Goal: Task Accomplishment & Management: Manage account settings

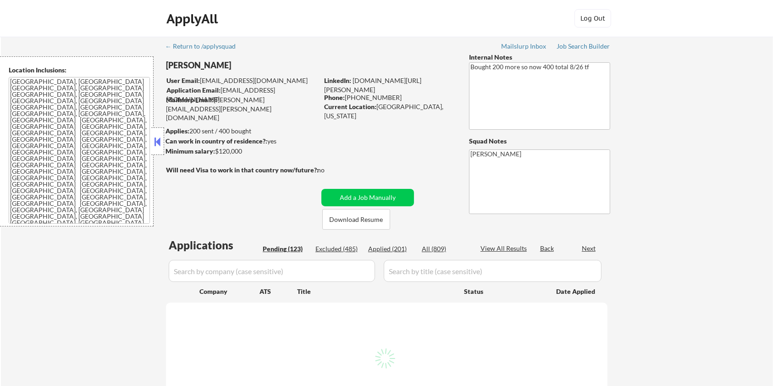
select select ""pending""
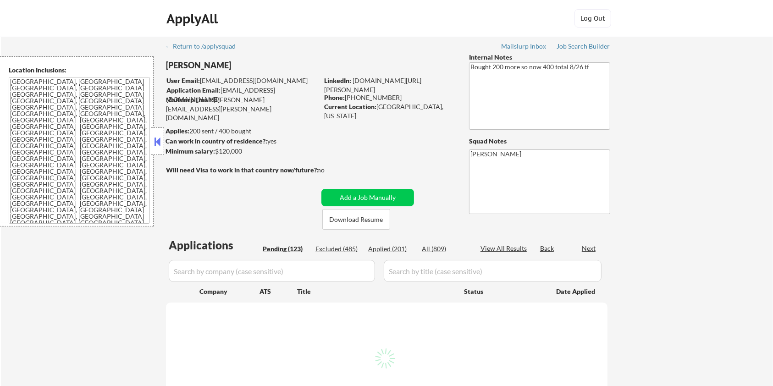
select select ""pending""
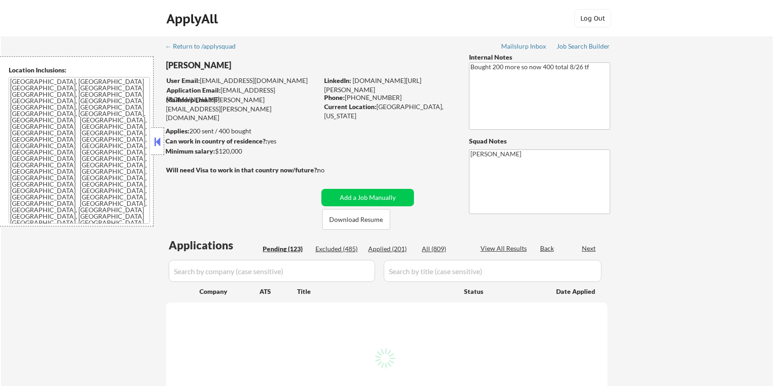
select select ""pending""
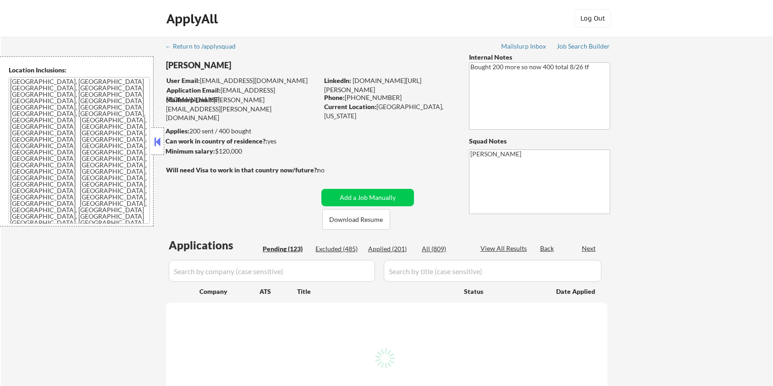
select select ""pending""
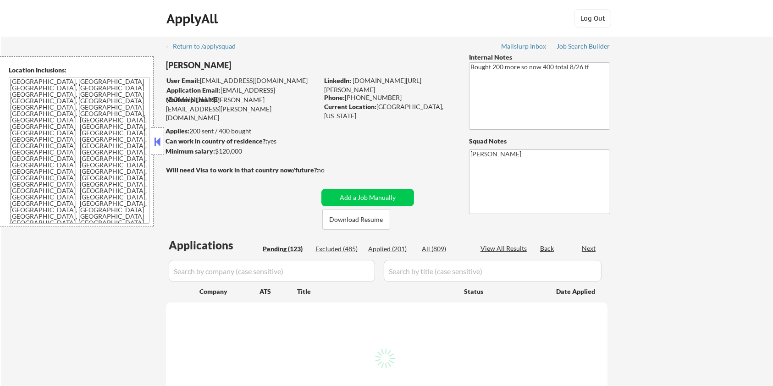
select select ""pending""
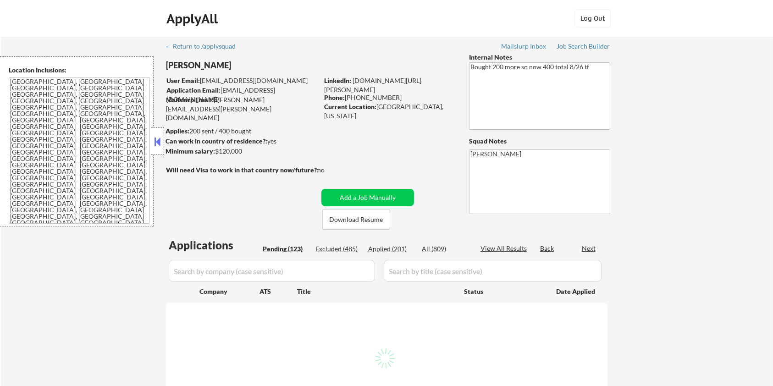
select select ""pending""
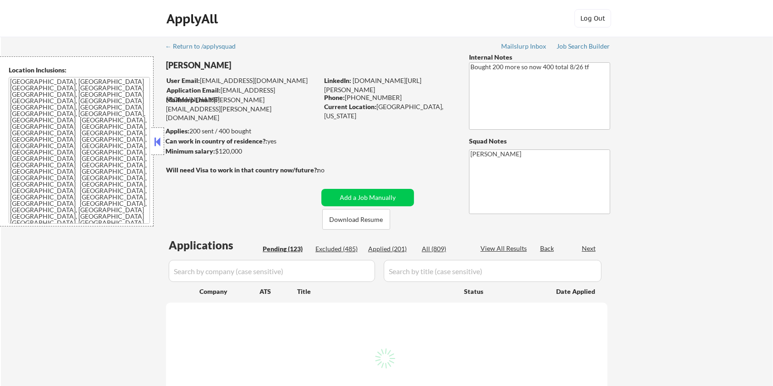
select select ""pending""
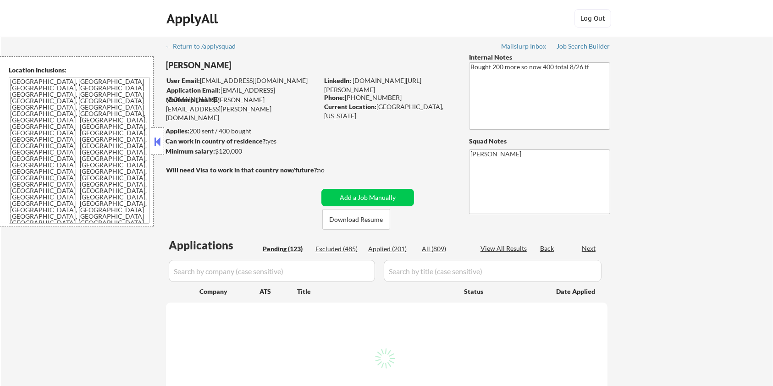
select select ""pending""
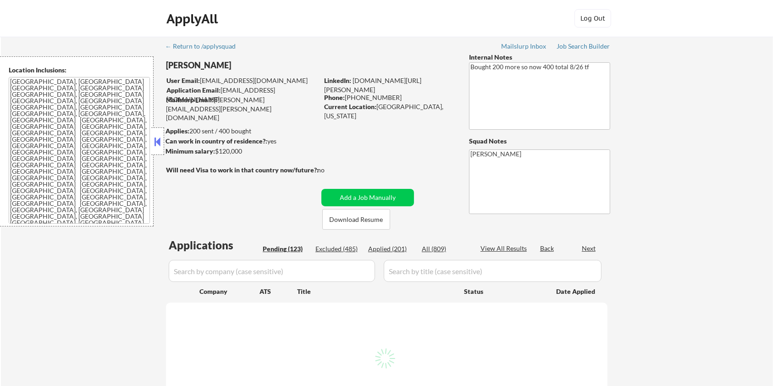
select select ""pending""
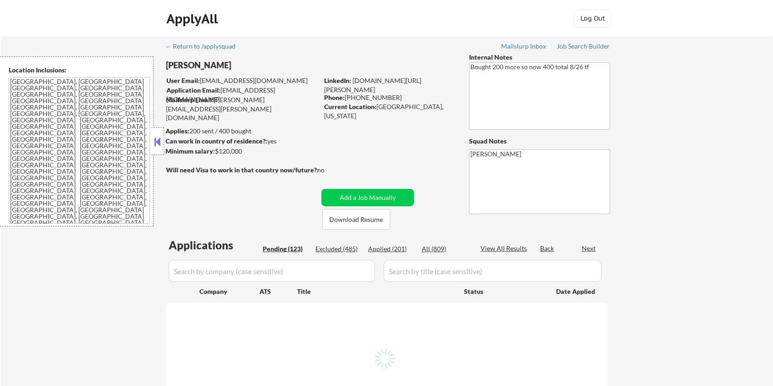
select select ""pending""
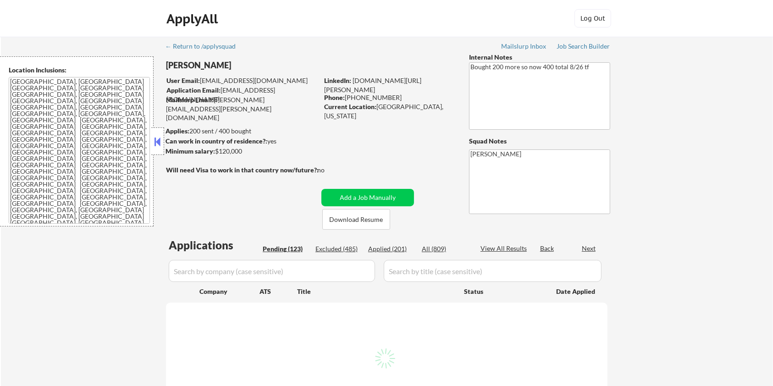
select select ""pending""
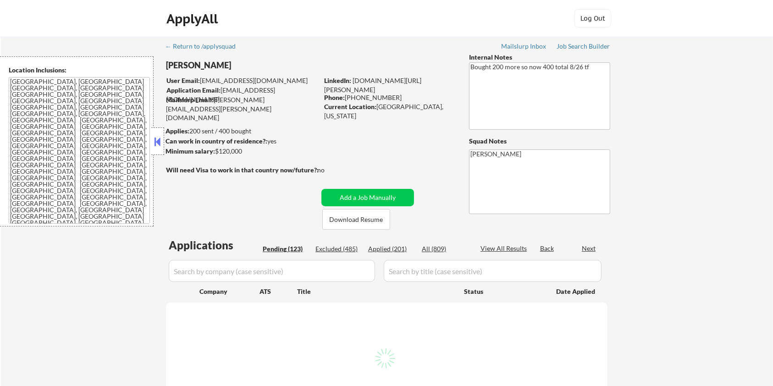
select select ""pending""
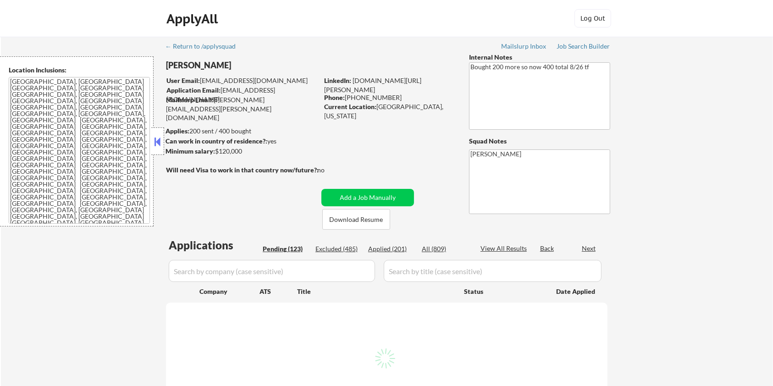
select select ""pending""
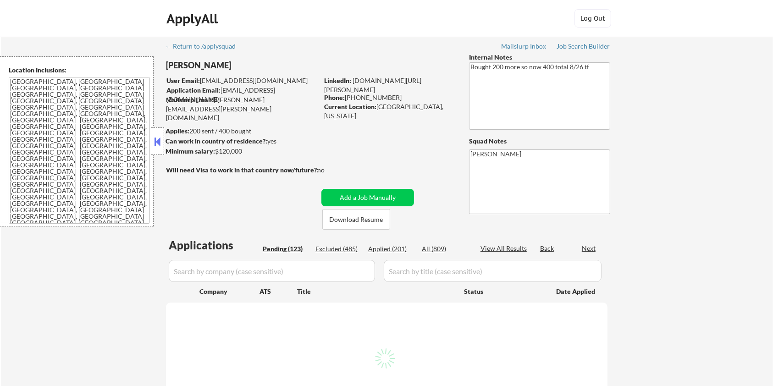
select select ""pending""
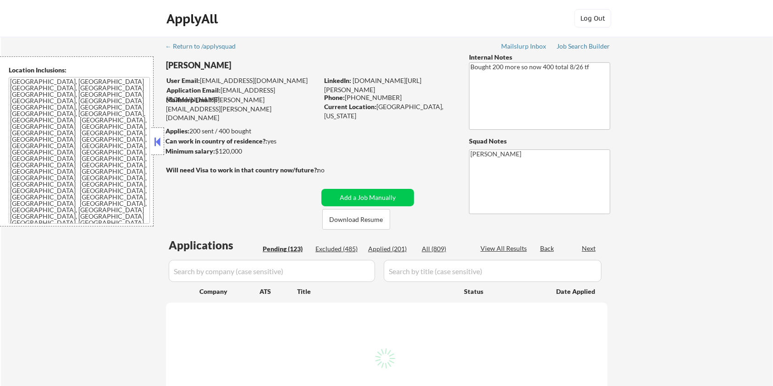
select select ""pending""
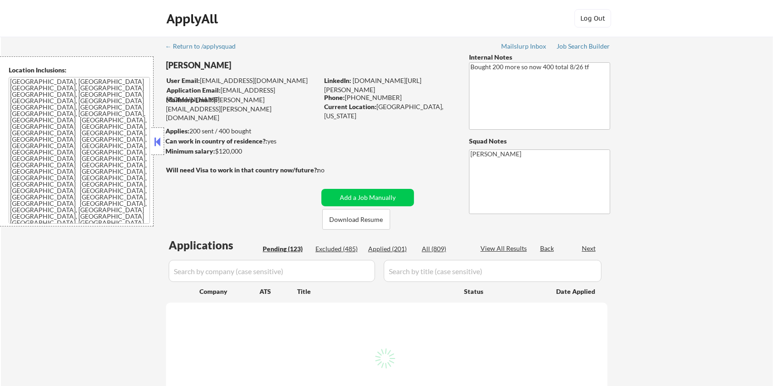
select select ""pending""
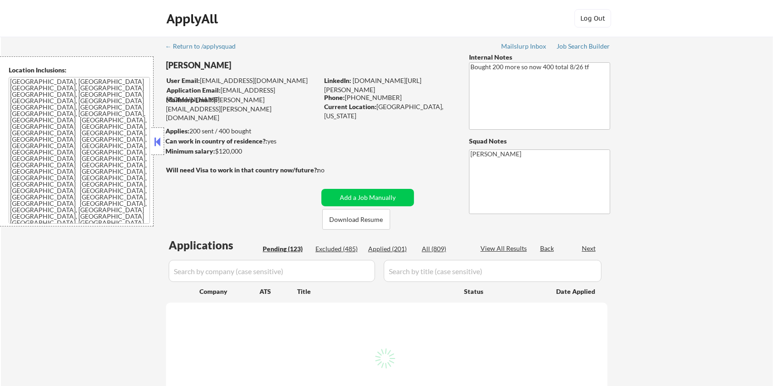
select select ""pending""
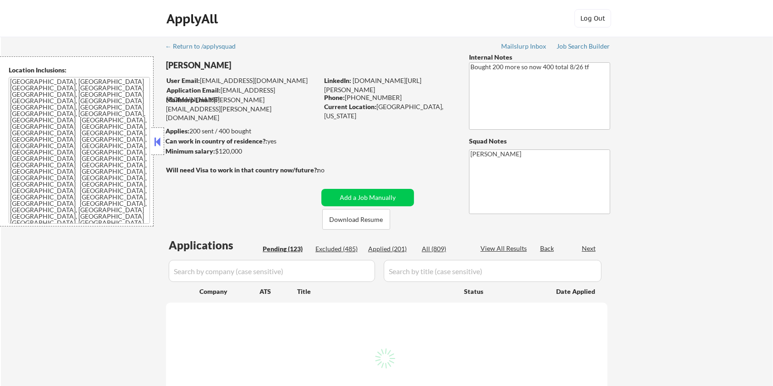
select select ""pending""
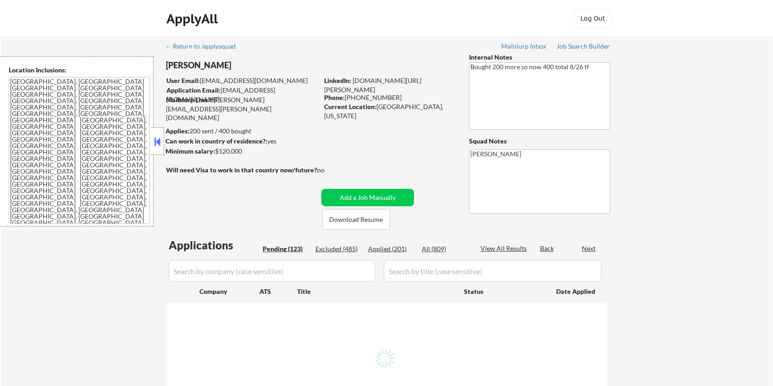
select select ""pending""
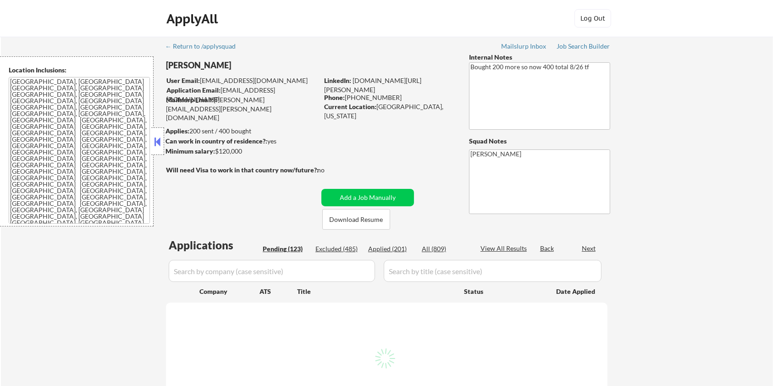
select select ""pending""
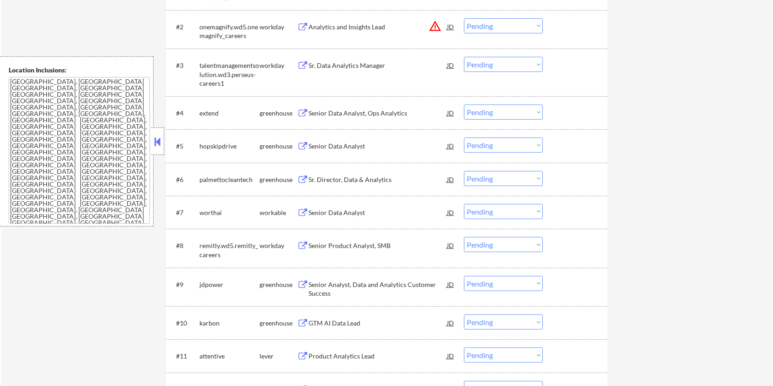
scroll to position [367, 0]
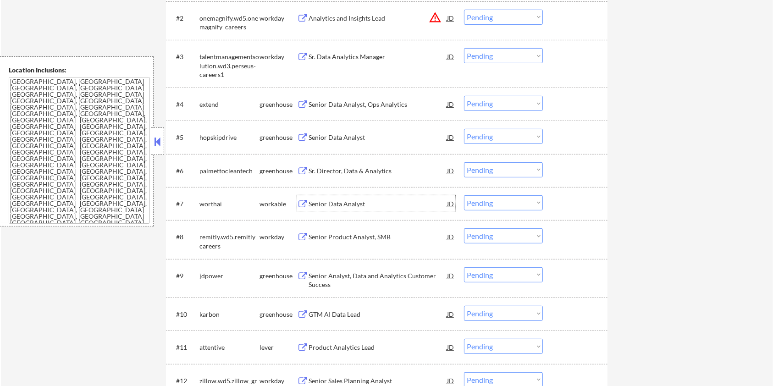
click at [334, 203] on div "Senior Data Analyst" at bounding box center [377, 203] width 138 height 9
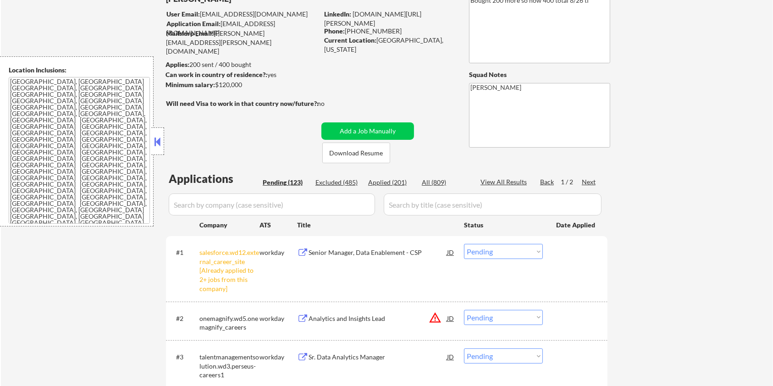
scroll to position [61, 0]
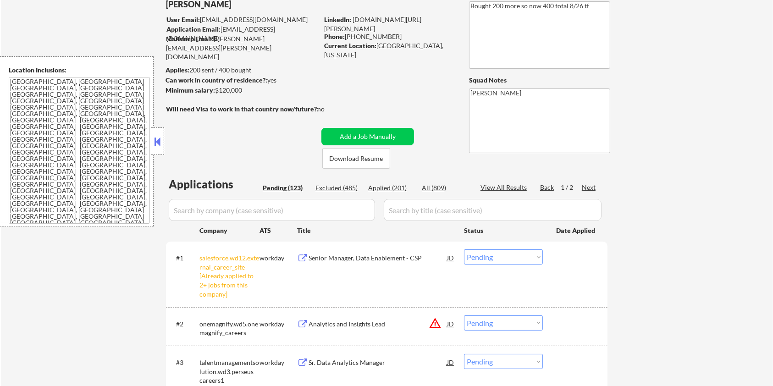
drag, startPoint x: 247, startPoint y: 88, endPoint x: 216, endPoint y: 94, distance: 30.9
click at [216, 94] on div "Minimum salary: $120,000" at bounding box center [241, 90] width 153 height 9
copy div "$120,000"
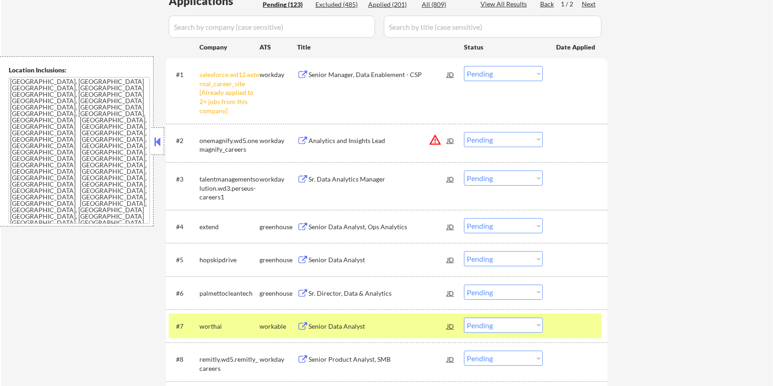
scroll to position [305, 0]
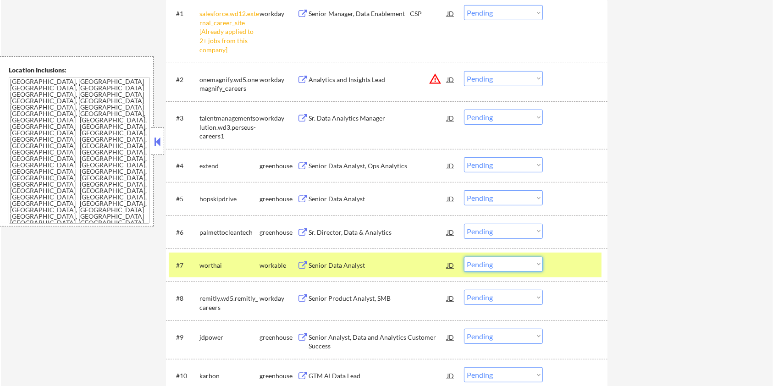
click at [506, 262] on select "Choose an option... Pending Applied Excluded (Questions) Excluded (Expired) Exc…" at bounding box center [503, 264] width 79 height 15
click at [464, 257] on select "Choose an option... Pending Applied Excluded (Questions) Excluded (Expired) Exc…" at bounding box center [503, 264] width 79 height 15
click at [371, 211] on div "#5 hopskipdrive greenhouse Senior Data Analyst JD Choose an option... Pending A…" at bounding box center [386, 198] width 441 height 33
select select ""pending""
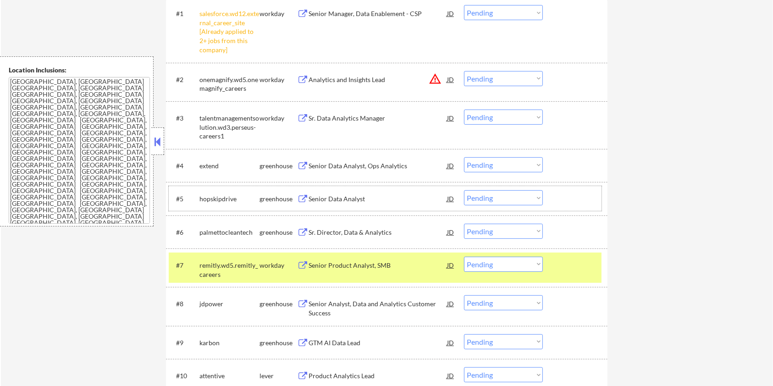
click at [597, 188] on div "#5 hopskipdrive greenhouse Senior Data Analyst JD Choose an option... Pending A…" at bounding box center [385, 198] width 433 height 25
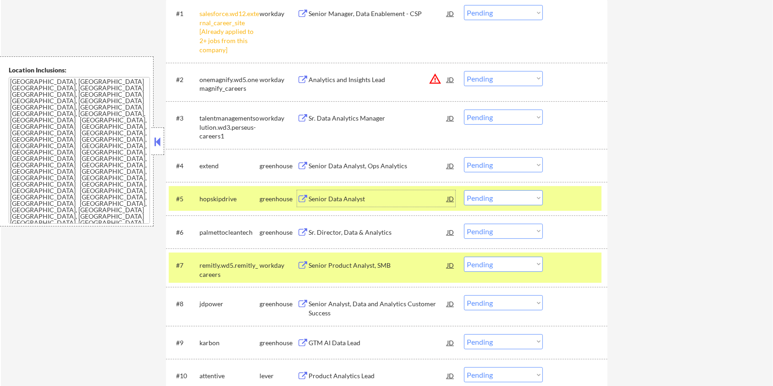
click at [339, 197] on div "Senior Data Analyst" at bounding box center [377, 198] width 138 height 9
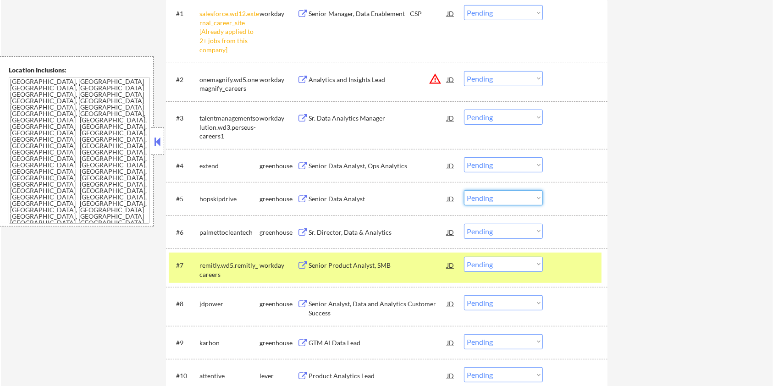
click at [490, 198] on select "Choose an option... Pending Applied Excluded (Questions) Excluded (Expired) Exc…" at bounding box center [503, 197] width 79 height 15
click at [464, 190] on select "Choose an option... Pending Applied Excluded (Questions) Excluded (Expired) Exc…" at bounding box center [503, 197] width 79 height 15
select select ""pending""
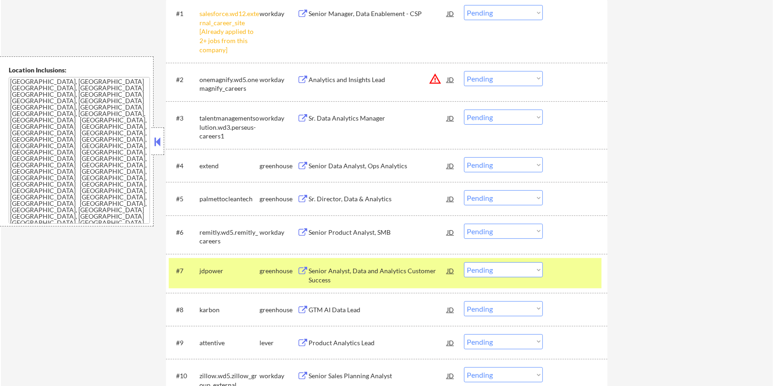
click at [328, 269] on div "Senior Analyst, Data and Analytics Customer Success" at bounding box center [377, 275] width 138 height 18
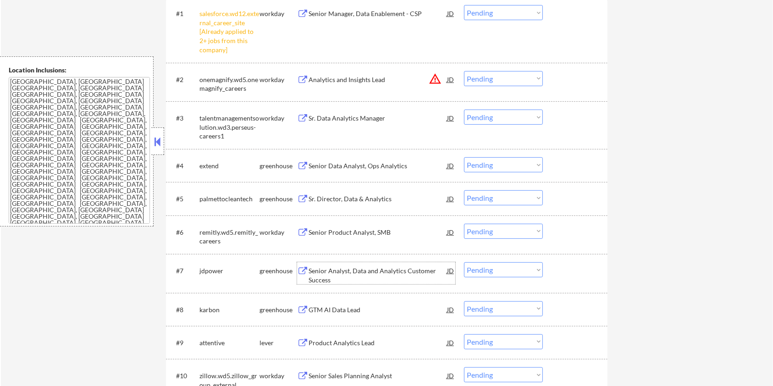
click at [497, 269] on select "Choose an option... Pending Applied Excluded (Questions) Excluded (Expired) Exc…" at bounding box center [503, 269] width 79 height 15
click at [464, 262] on select "Choose an option... Pending Applied Excluded (Questions) Excluded (Expired) Exc…" at bounding box center [503, 269] width 79 height 15
select select ""pending""
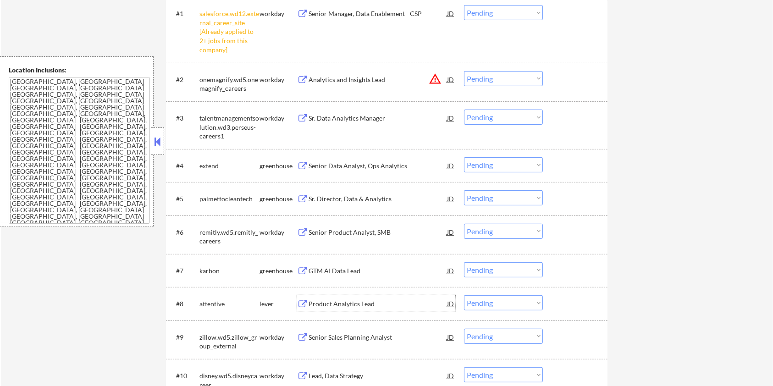
click at [360, 305] on div "Product Analytics Lead" at bounding box center [377, 303] width 138 height 9
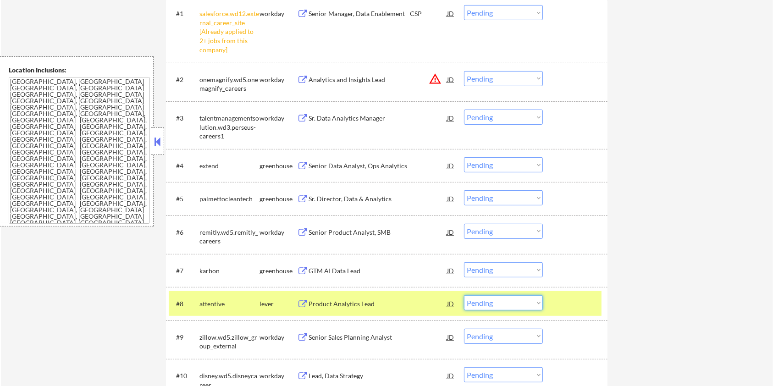
click at [510, 305] on select "Choose an option... Pending Applied Excluded (Questions) Excluded (Expired) Exc…" at bounding box center [503, 302] width 79 height 15
click at [464, 295] on select "Choose an option... Pending Applied Excluded (Questions) Excluded (Expired) Exc…" at bounding box center [503, 302] width 79 height 15
select select ""pending""
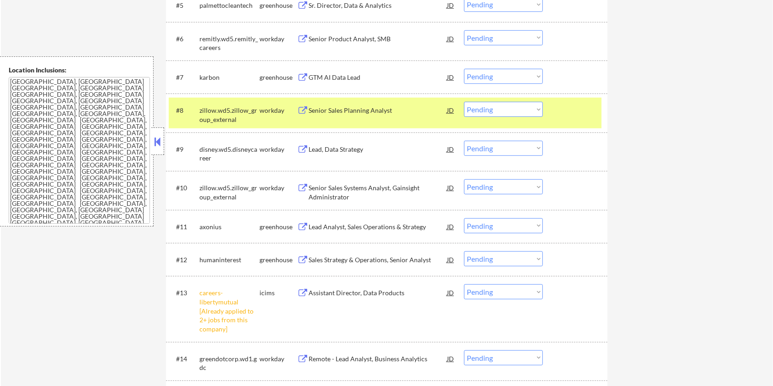
scroll to position [550, 0]
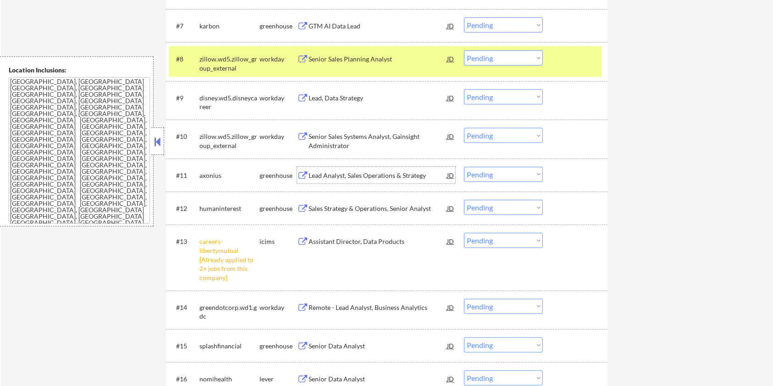
click at [324, 179] on div "Lead Analyst, Sales Operations & Strategy" at bounding box center [377, 175] width 138 height 9
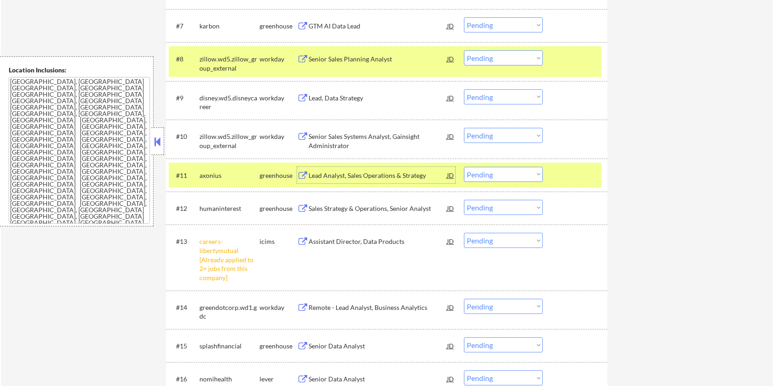
click at [490, 174] on select "Choose an option... Pending Applied Excluded (Questions) Excluded (Expired) Exc…" at bounding box center [503, 174] width 79 height 15
click at [464, 167] on select "Choose an option... Pending Applied Excluded (Questions) Excluded (Expired) Exc…" at bounding box center [503, 174] width 79 height 15
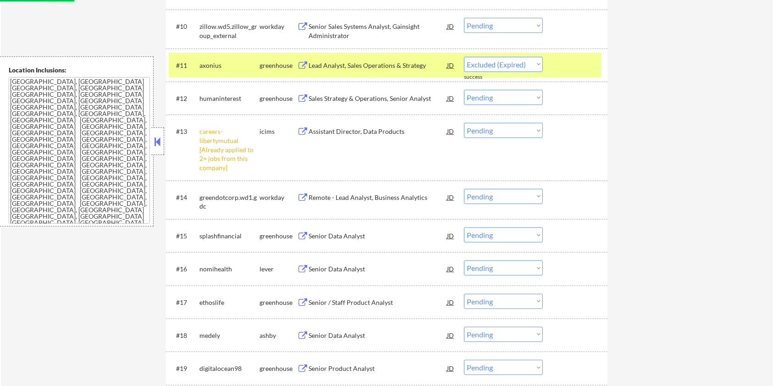
scroll to position [672, 0]
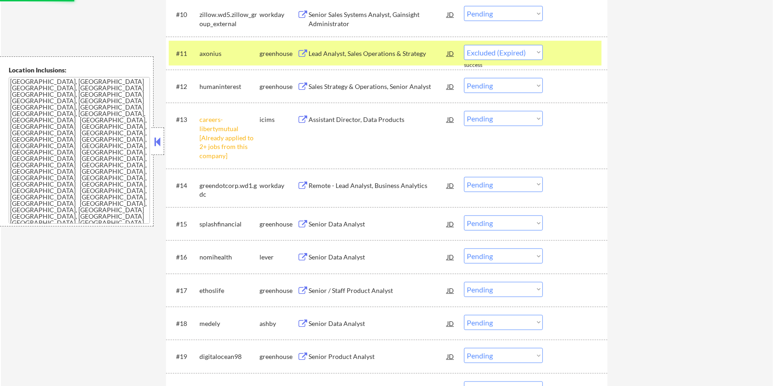
select select ""pending""
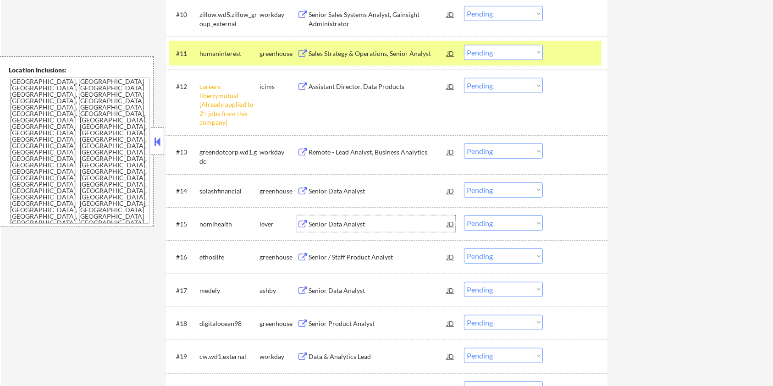
click at [346, 229] on div "Senior Data Analyst" at bounding box center [377, 223] width 138 height 16
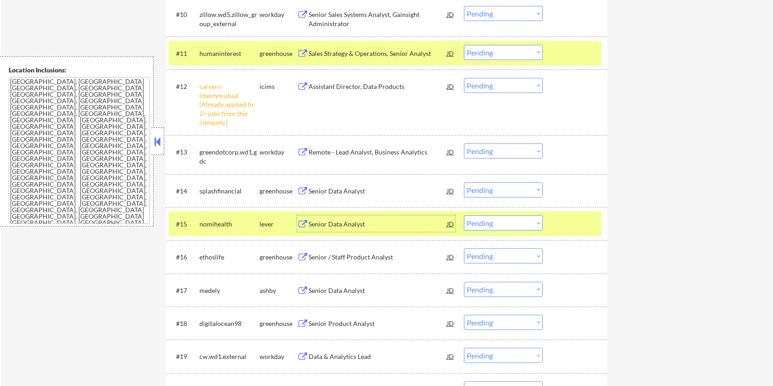
click at [507, 221] on select "Choose an option... Pending Applied Excluded (Questions) Excluded (Expired) Exc…" at bounding box center [503, 222] width 79 height 15
click at [464, 215] on select "Choose an option... Pending Applied Excluded (Questions) Excluded (Expired) Exc…" at bounding box center [503, 222] width 79 height 15
select select ""pending""
click at [330, 258] on div "Senior Data Analyst" at bounding box center [377, 256] width 138 height 9
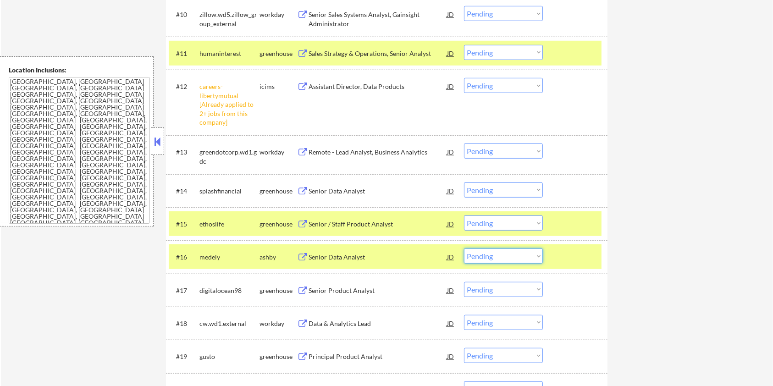
click at [515, 258] on select "Choose an option... Pending Applied Excluded (Questions) Excluded (Expired) Exc…" at bounding box center [503, 255] width 79 height 15
click at [464, 248] on select "Choose an option... Pending Applied Excluded (Questions) Excluded (Expired) Exc…" at bounding box center [503, 255] width 79 height 15
select select ""pending""
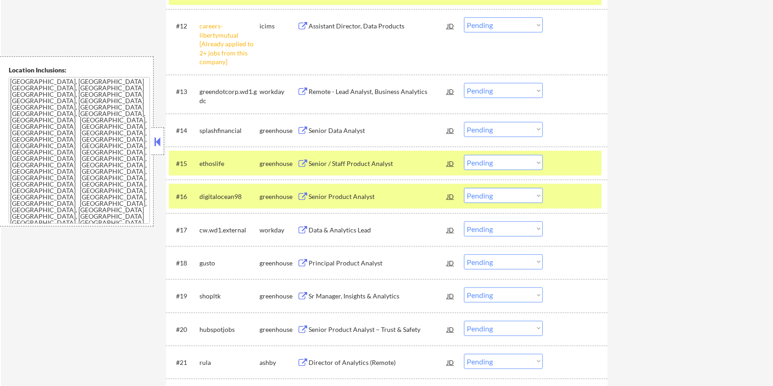
scroll to position [794, 0]
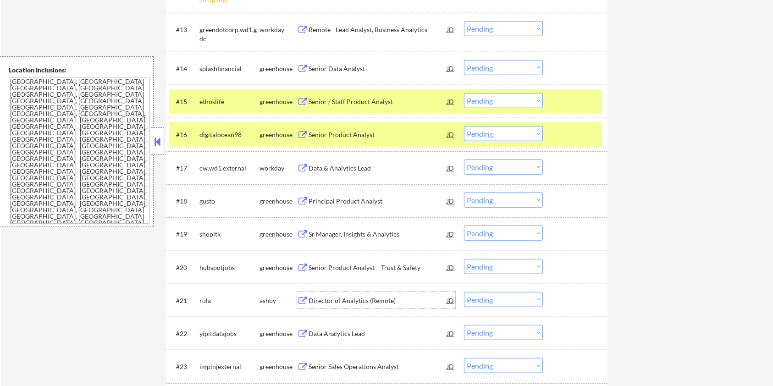
click at [388, 299] on div "Director of Analytics (Remote)" at bounding box center [377, 300] width 138 height 9
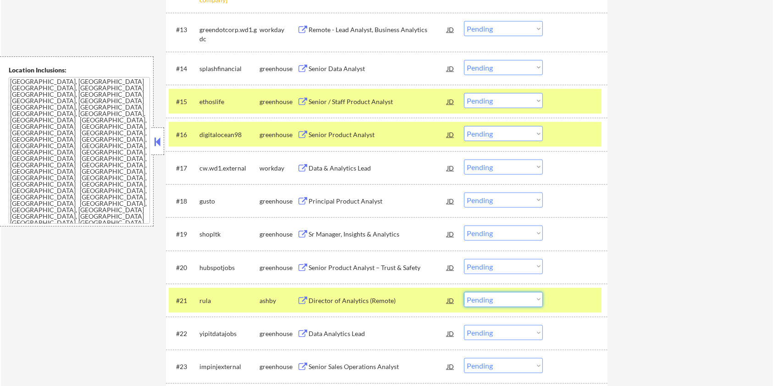
click at [514, 299] on select "Choose an option... Pending Applied Excluded (Questions) Excluded (Expired) Exc…" at bounding box center [503, 299] width 79 height 15
click at [464, 292] on select "Choose an option... Pending Applied Excluded (Questions) Excluded (Expired) Exc…" at bounding box center [503, 299] width 79 height 15
select select ""pending""
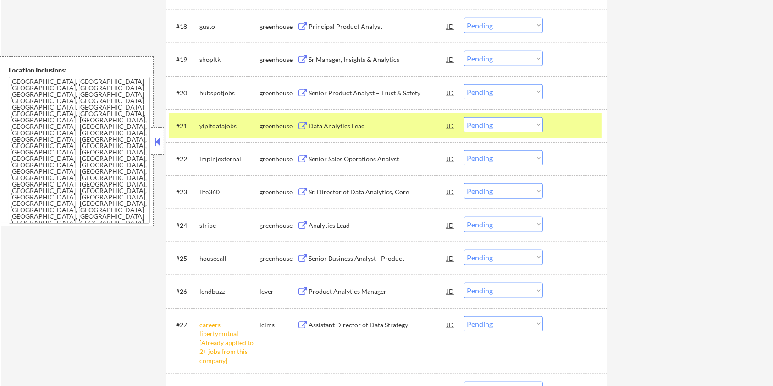
scroll to position [977, 0]
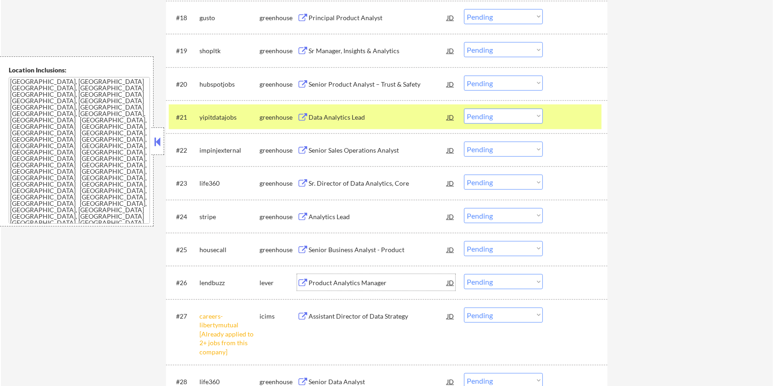
click at [344, 284] on div "Product Analytics Manager" at bounding box center [377, 282] width 138 height 9
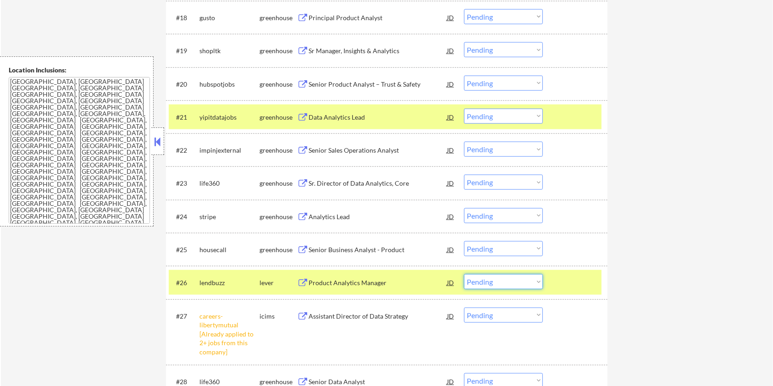
click at [528, 283] on select "Choose an option... Pending Applied Excluded (Questions) Excluded (Expired) Exc…" at bounding box center [503, 281] width 79 height 15
click at [464, 274] on select "Choose an option... Pending Applied Excluded (Questions) Excluded (Expired) Exc…" at bounding box center [503, 281] width 79 height 15
select select ""pending""
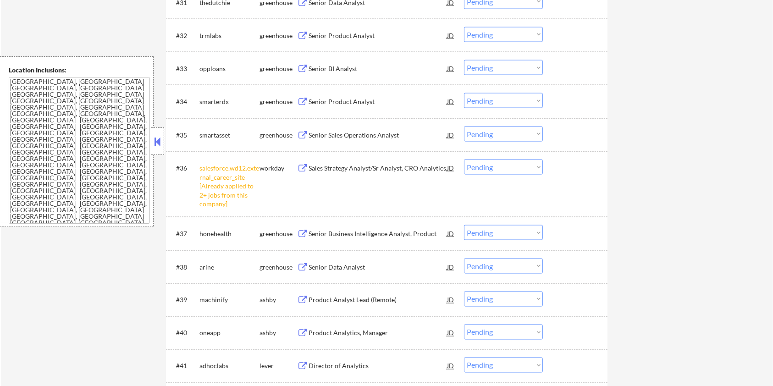
scroll to position [1527, 0]
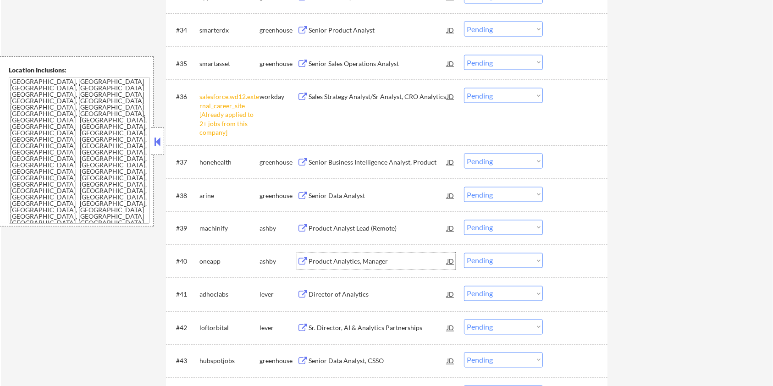
click at [367, 260] on div "Product Analytics, Manager" at bounding box center [377, 261] width 138 height 9
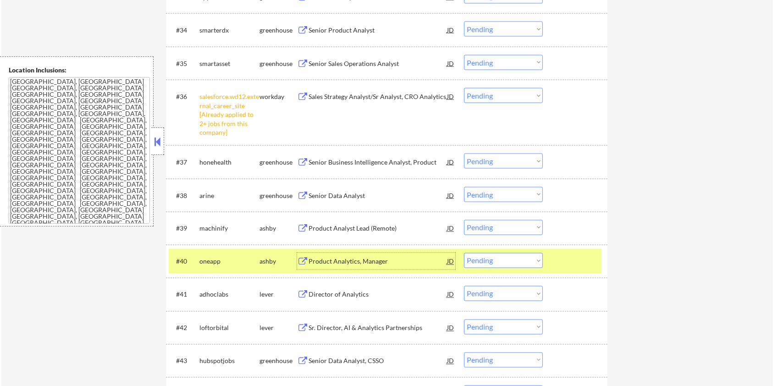
click at [501, 262] on select "Choose an option... Pending Applied Excluded (Questions) Excluded (Expired) Exc…" at bounding box center [503, 260] width 79 height 15
click at [464, 253] on select "Choose an option... Pending Applied Excluded (Questions) Excluded (Expired) Exc…" at bounding box center [503, 260] width 79 height 15
select select ""pending""
click at [337, 227] on div "Product Analyst Lead (Remote)" at bounding box center [377, 228] width 138 height 9
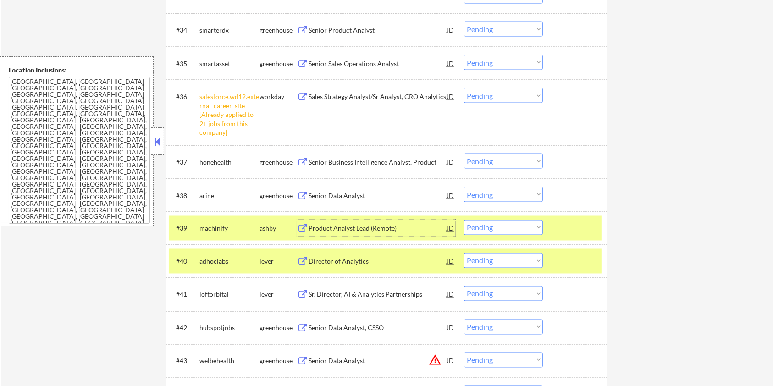
click at [500, 225] on select "Choose an option... Pending Applied Excluded (Questions) Excluded (Expired) Exc…" at bounding box center [503, 227] width 79 height 15
click at [464, 220] on select "Choose an option... Pending Applied Excluded (Questions) Excluded (Expired) Exc…" at bounding box center [503, 227] width 79 height 15
click at [345, 229] on div "Director of Analytics" at bounding box center [377, 228] width 138 height 9
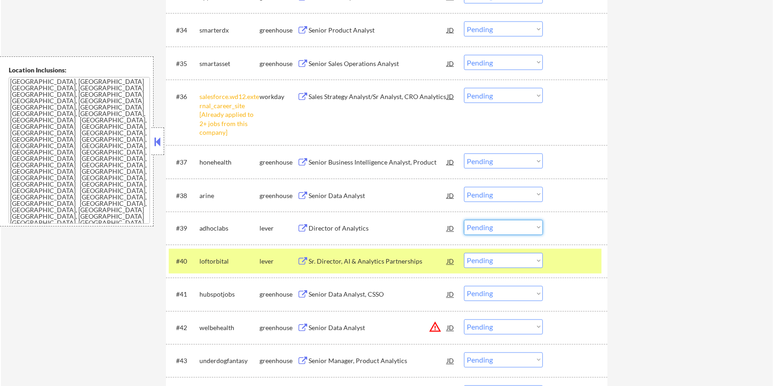
click at [488, 228] on select "Choose an option... Pending Applied Excluded (Questions) Excluded (Expired) Exc…" at bounding box center [503, 227] width 79 height 15
click at [464, 220] on select "Choose an option... Pending Applied Excluded (Questions) Excluded (Expired) Exc…" at bounding box center [503, 227] width 79 height 15
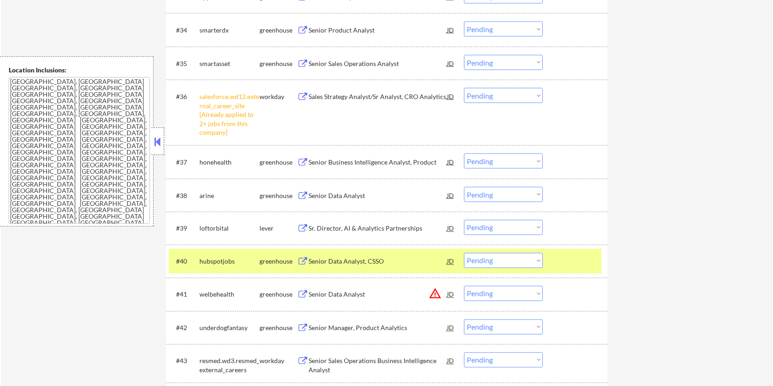
click at [350, 222] on div "Sr. Director, AI & Analytics Partnerships" at bounding box center [377, 228] width 138 height 16
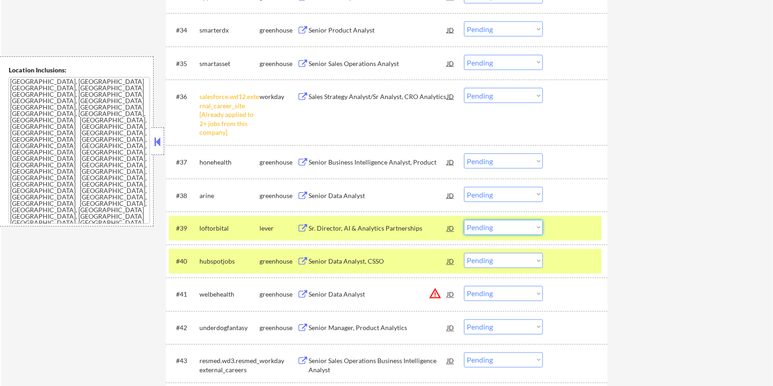
click at [511, 224] on select "Choose an option... Pending Applied Excluded (Questions) Excluded (Expired) Exc…" at bounding box center [503, 227] width 79 height 15
click at [464, 220] on select "Choose an option... Pending Applied Excluded (Questions) Excluded (Expired) Exc…" at bounding box center [503, 227] width 79 height 15
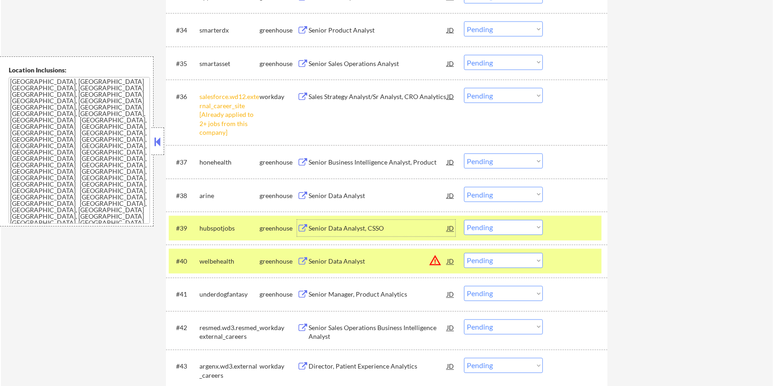
click at [363, 229] on div "Senior Data Analyst, CSSO" at bounding box center [377, 228] width 138 height 9
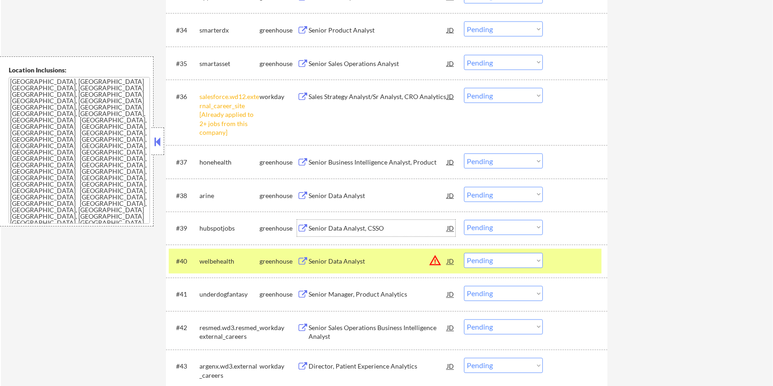
click at [482, 229] on select "Choose an option... Pending Applied Excluded (Questions) Excluded (Expired) Exc…" at bounding box center [503, 227] width 79 height 15
click at [464, 220] on select "Choose an option... Pending Applied Excluded (Questions) Excluded (Expired) Exc…" at bounding box center [503, 227] width 79 height 15
select select ""pending""
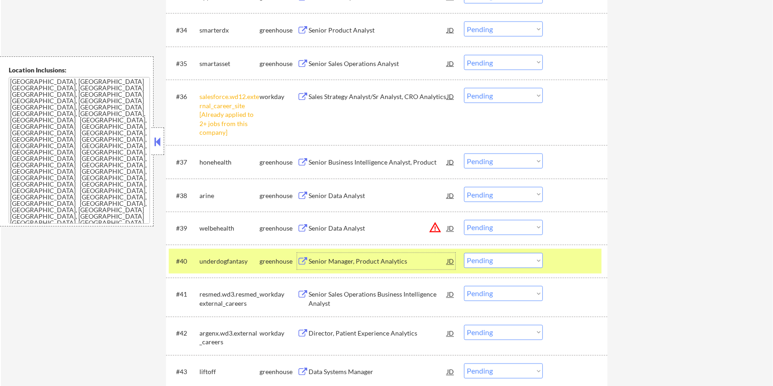
click at [318, 260] on div "Senior Manager, Product Analytics" at bounding box center [377, 261] width 138 height 9
